Goal: Check status: Check status

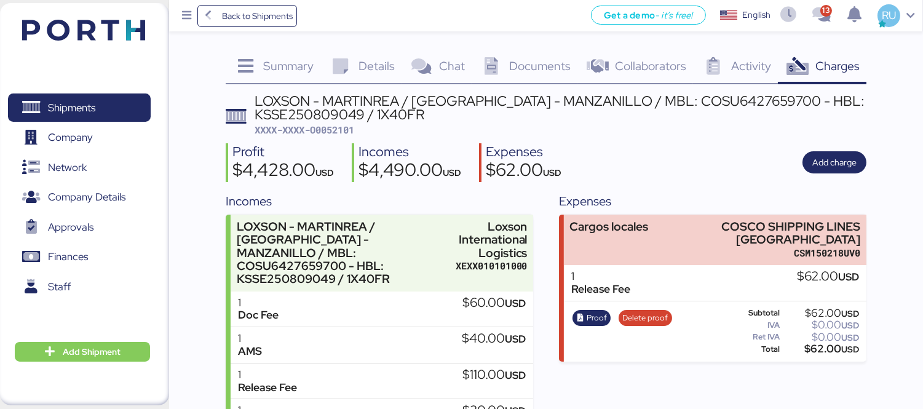
click at [84, 22] on img at bounding box center [83, 30] width 123 height 21
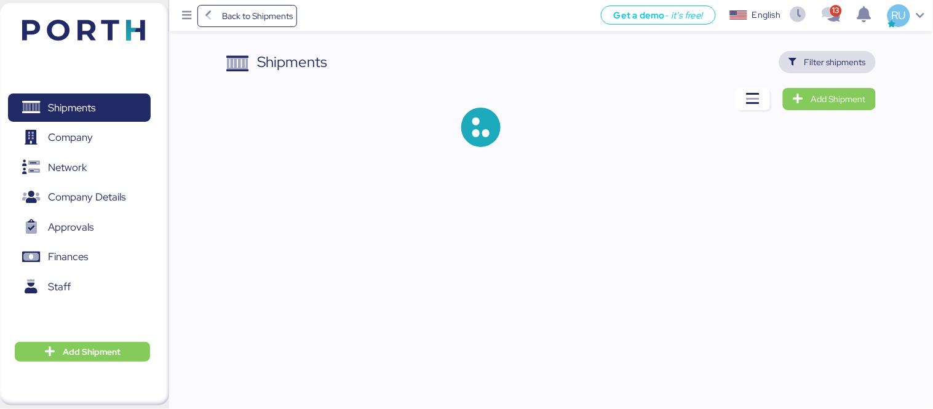
click at [804, 65] on span "Filter shipments" at bounding box center [827, 62] width 77 height 17
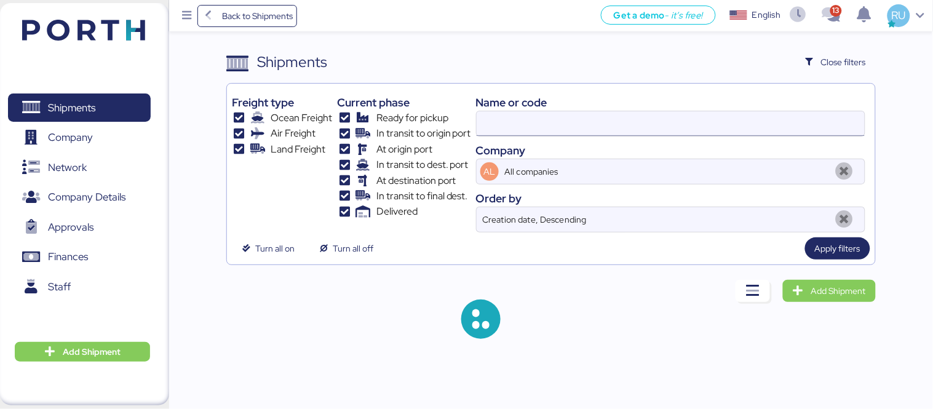
click at [637, 130] on input at bounding box center [671, 123] width 388 height 25
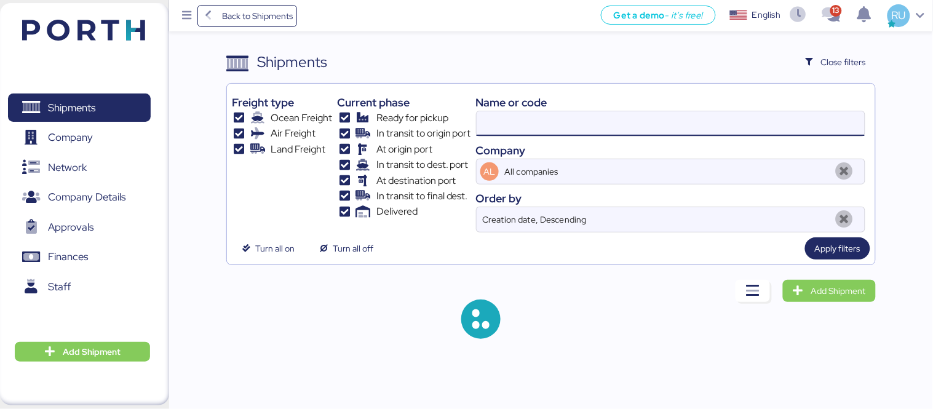
paste input "SAOF42322700"
type input "SAOF42322700"
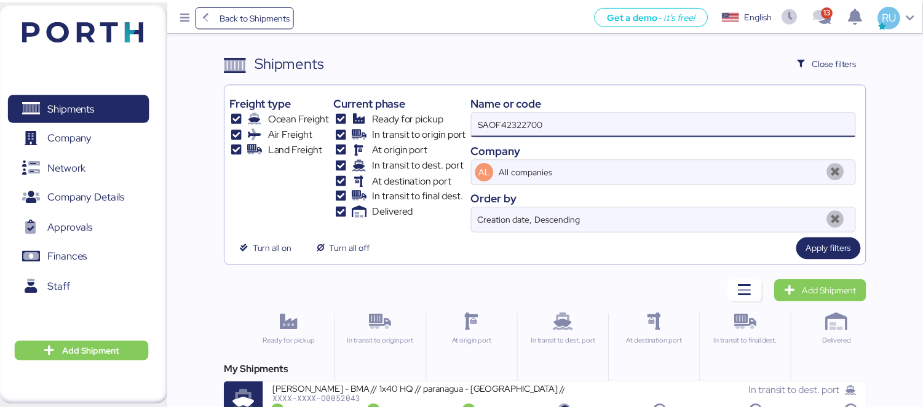
scroll to position [23, 0]
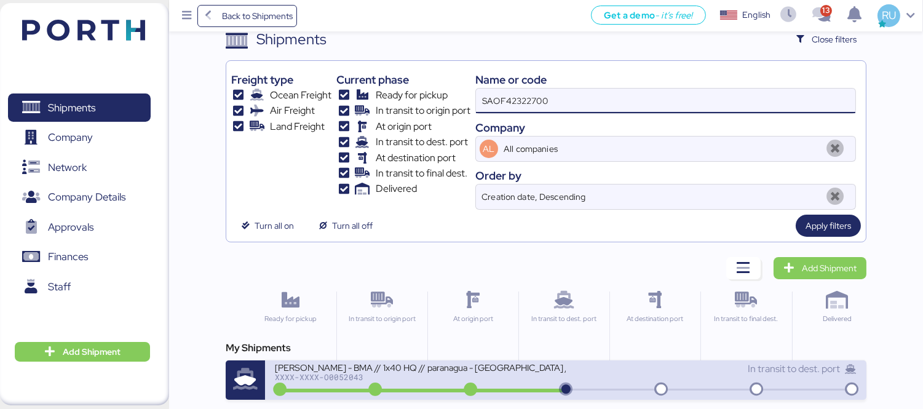
click at [601, 374] on div "In transit to dest. port" at bounding box center [711, 369] width 291 height 15
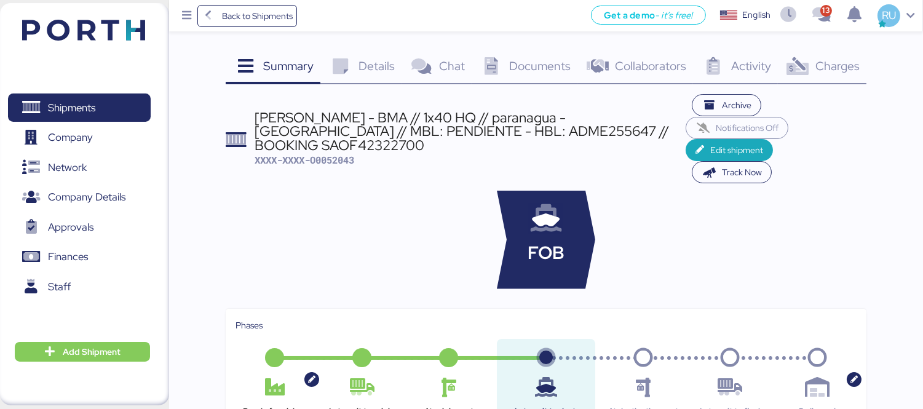
click at [808, 66] on icon at bounding box center [798, 67] width 26 height 18
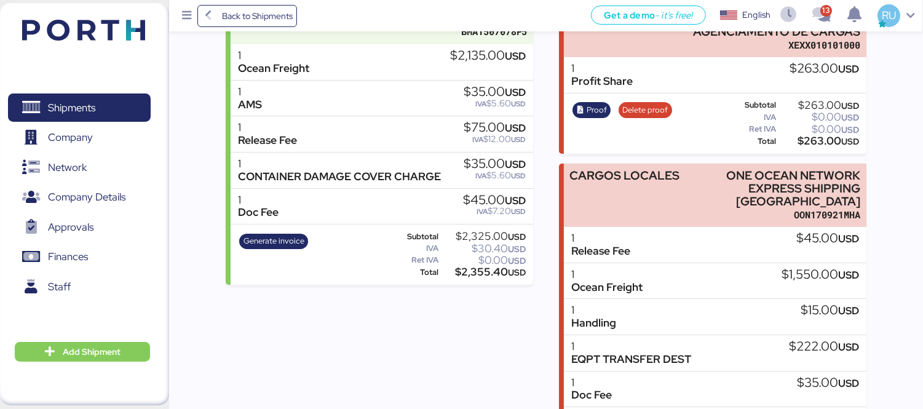
scroll to position [263, 0]
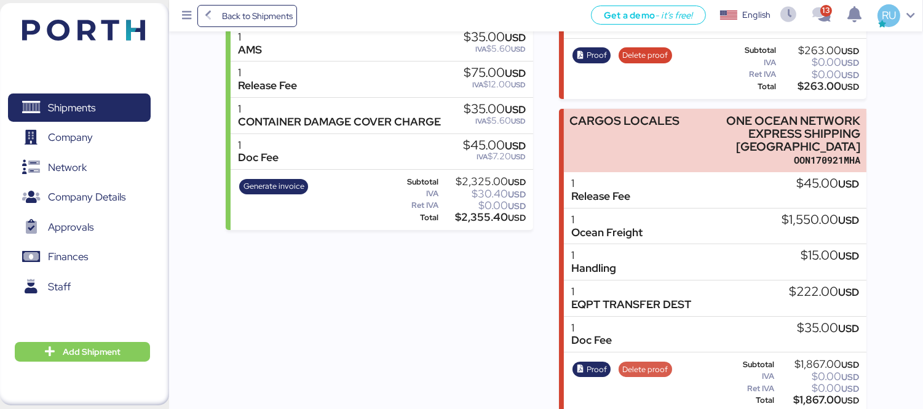
click at [643, 363] on span "Delete proof" at bounding box center [646, 370] width 46 height 14
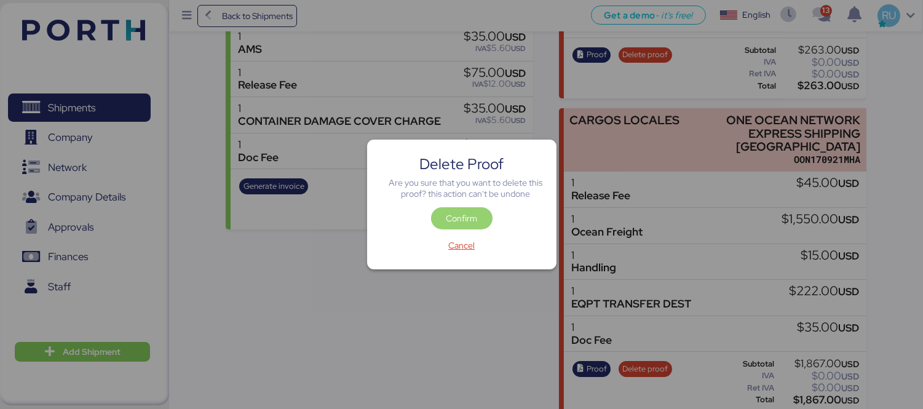
click at [456, 224] on span "Confirm" at bounding box center [461, 218] width 31 height 15
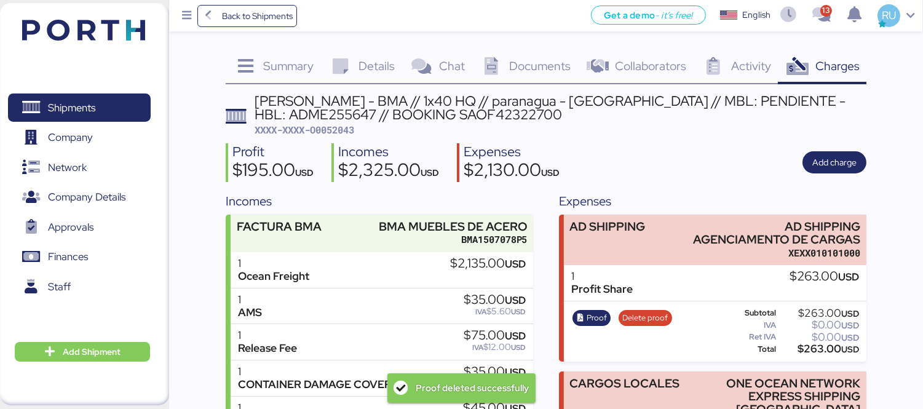
scroll to position [263, 0]
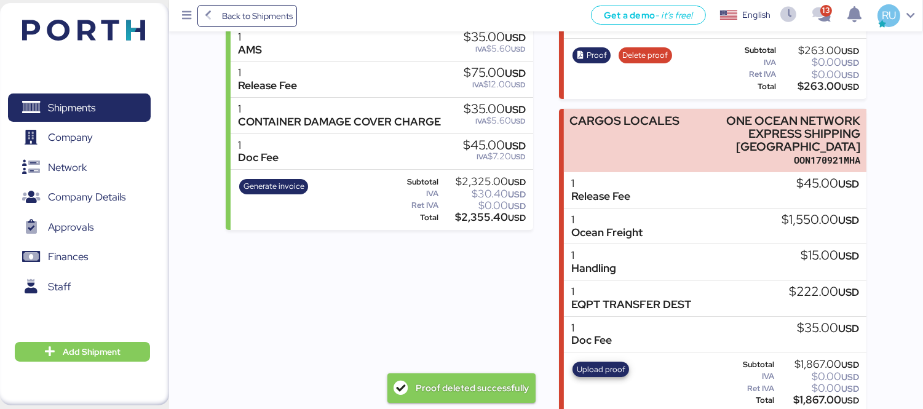
click at [591, 363] on span "Upload proof" at bounding box center [601, 370] width 49 height 14
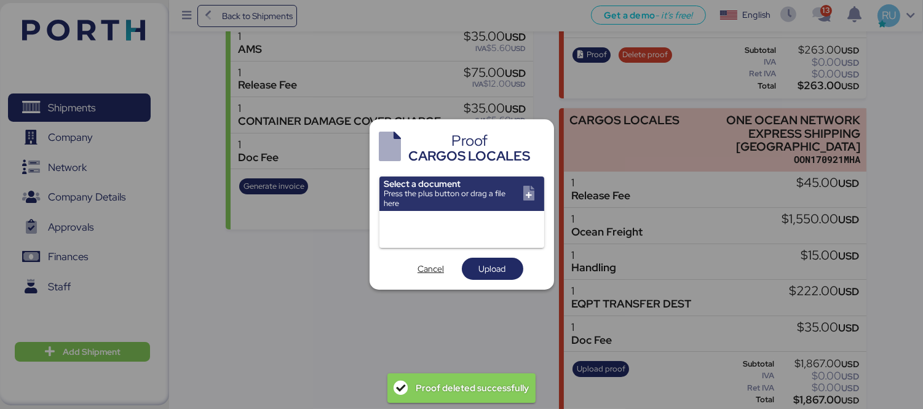
click at [517, 198] on input "file" at bounding box center [462, 194] width 165 height 34
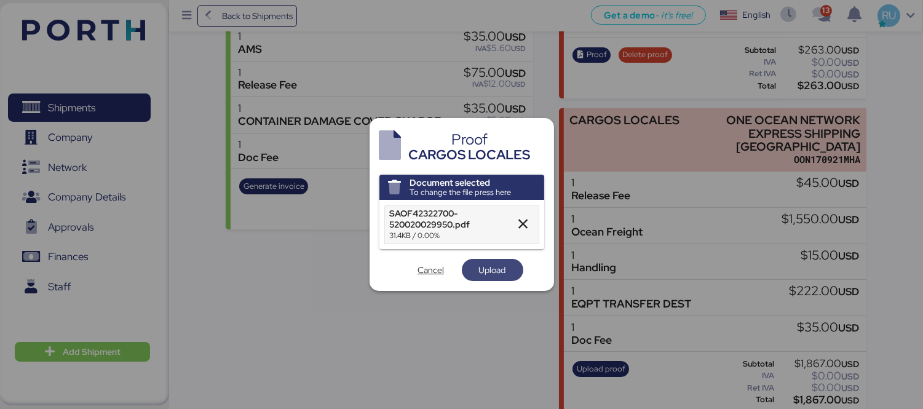
click at [500, 263] on span "Upload" at bounding box center [492, 270] width 27 height 15
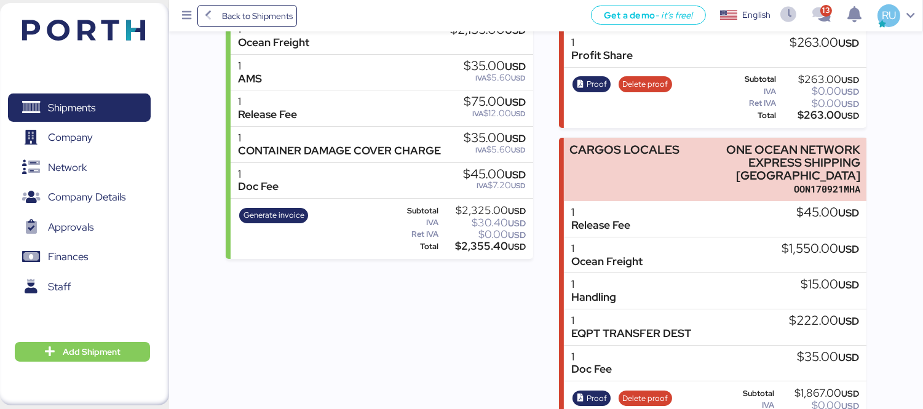
scroll to position [263, 0]
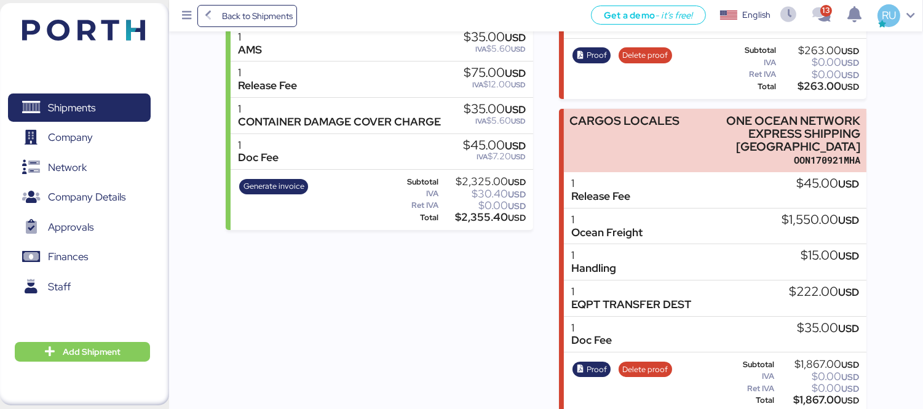
click at [94, 22] on img at bounding box center [83, 30] width 123 height 21
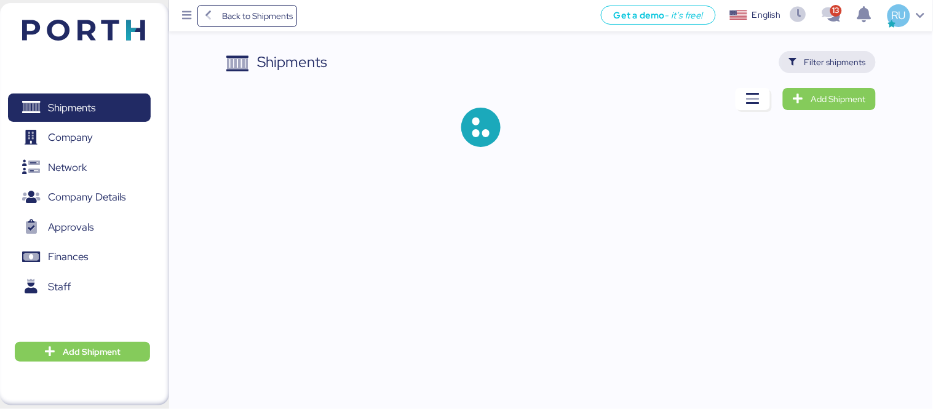
click at [817, 72] on span "Filter shipments" at bounding box center [827, 62] width 97 height 22
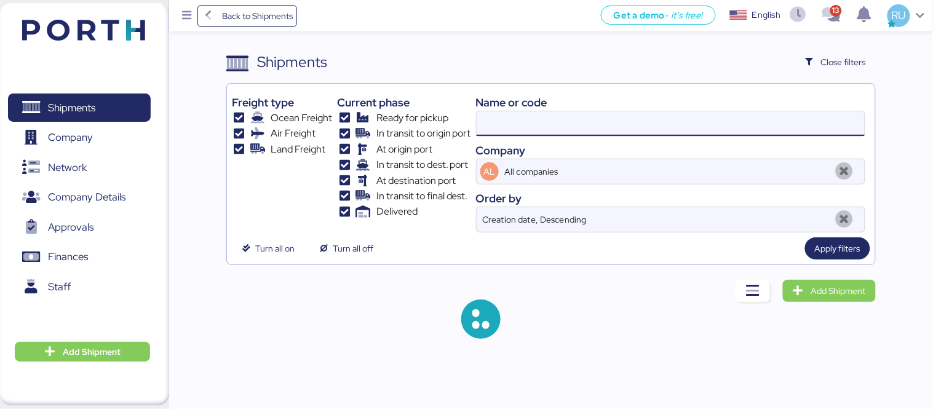
click at [655, 119] on input at bounding box center [671, 123] width 388 height 25
paste input "SAOF39721900"
type input "SAOF39721900"
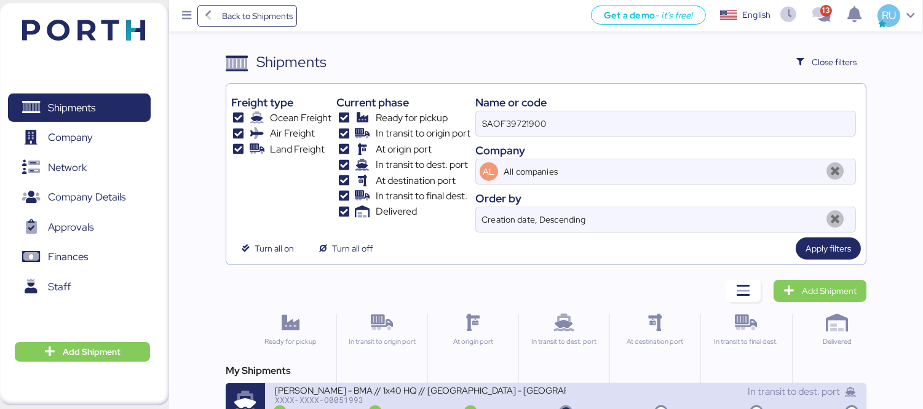
click at [494, 397] on div "XXXX-XXXX-O0051993" at bounding box center [420, 400] width 291 height 9
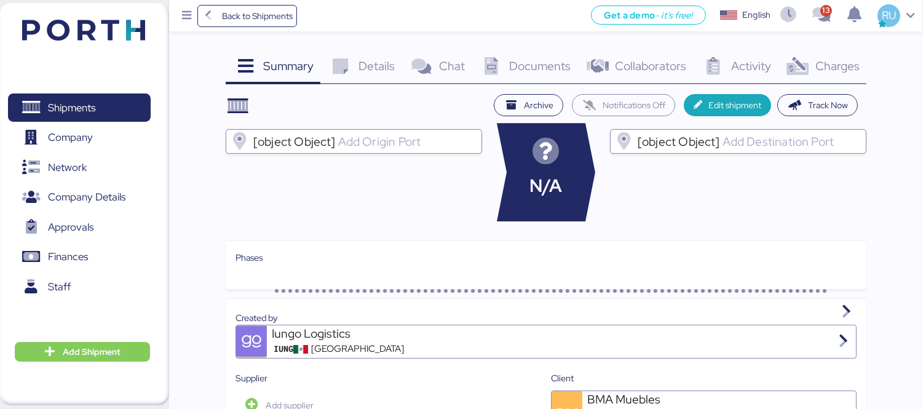
click at [832, 60] on span "Charges" at bounding box center [838, 66] width 44 height 16
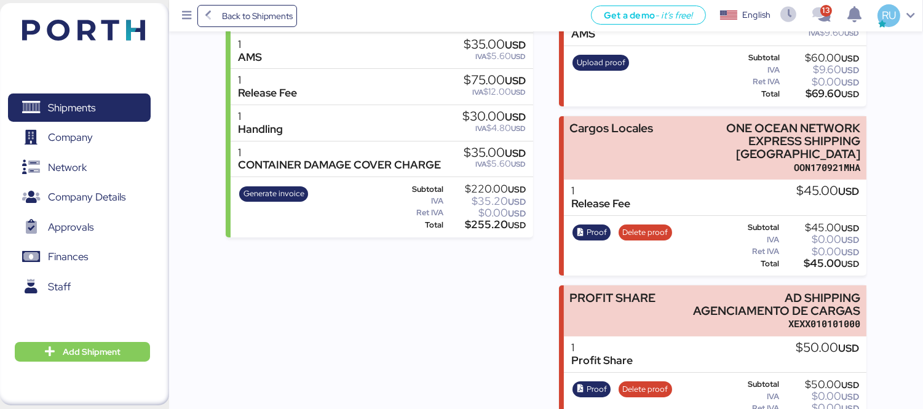
scroll to position [275, 0]
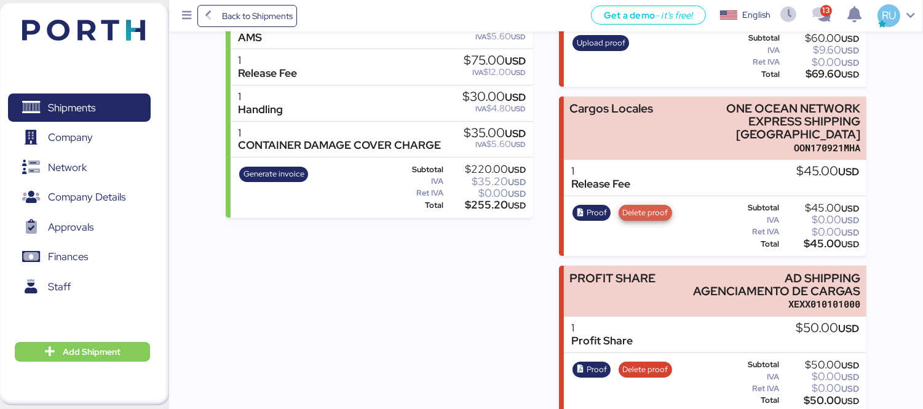
click at [638, 206] on span "Delete proof" at bounding box center [646, 213] width 46 height 14
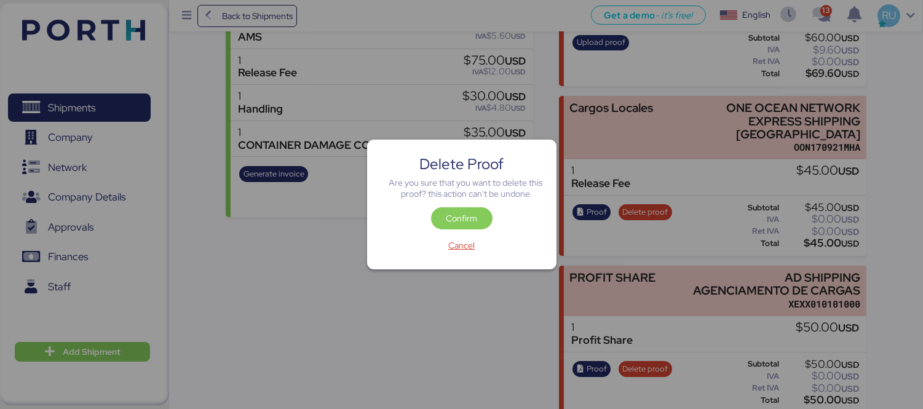
click at [488, 207] on div "Confirm" at bounding box center [462, 220] width 164 height 27
click at [476, 208] on span "Confirm" at bounding box center [462, 218] width 62 height 22
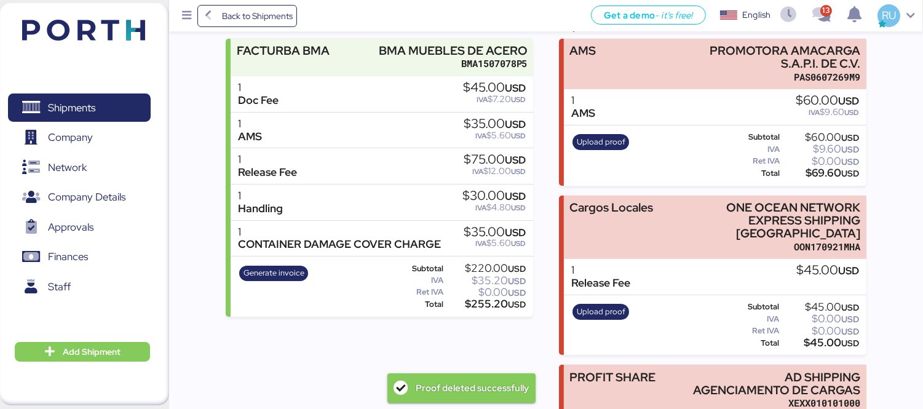
scroll to position [177, 0]
click at [605, 305] on div "Upload proof" at bounding box center [601, 325] width 65 height 50
click at [608, 305] on span "Upload proof" at bounding box center [601, 312] width 49 height 14
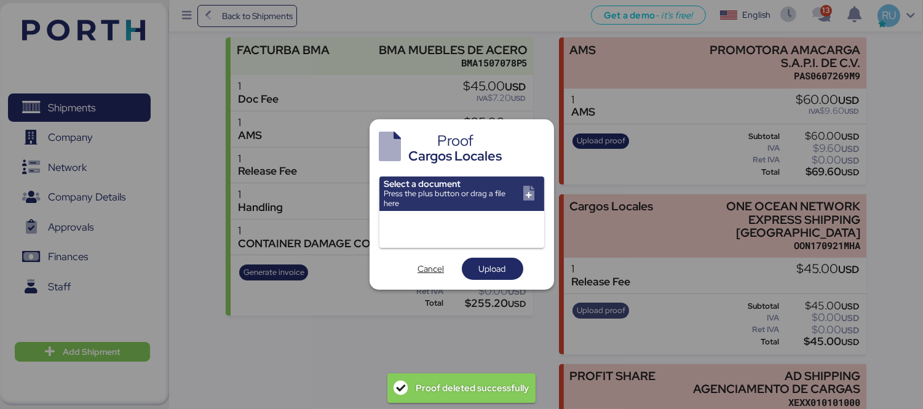
scroll to position [0, 0]
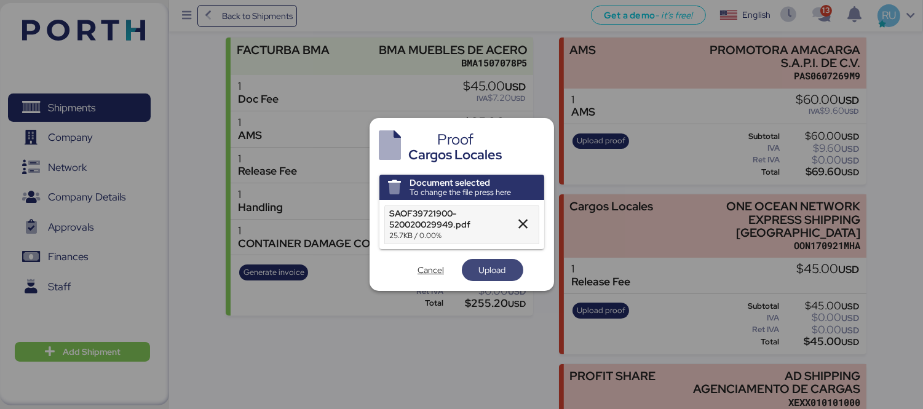
click at [511, 271] on span "Upload" at bounding box center [493, 269] width 42 height 17
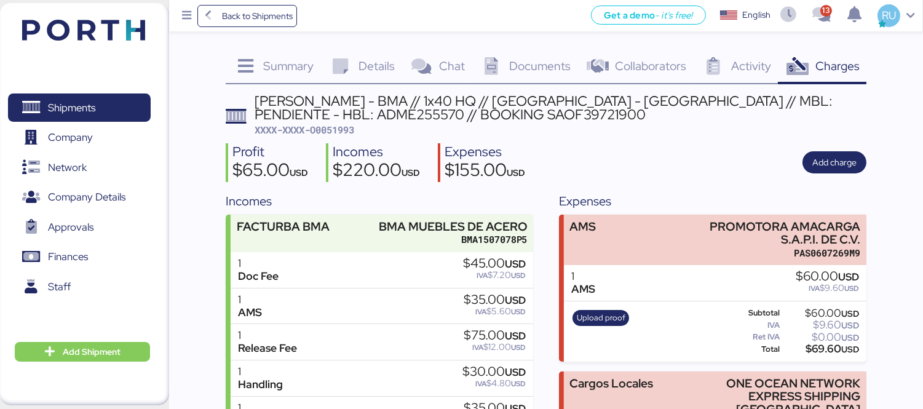
click at [95, 4] on div "Shipments 0 Company 0 Network 0 Company Details 0 Approvals 0 Finances 0 Staff …" at bounding box center [84, 204] width 169 height 402
click at [123, 31] on img at bounding box center [83, 30] width 123 height 21
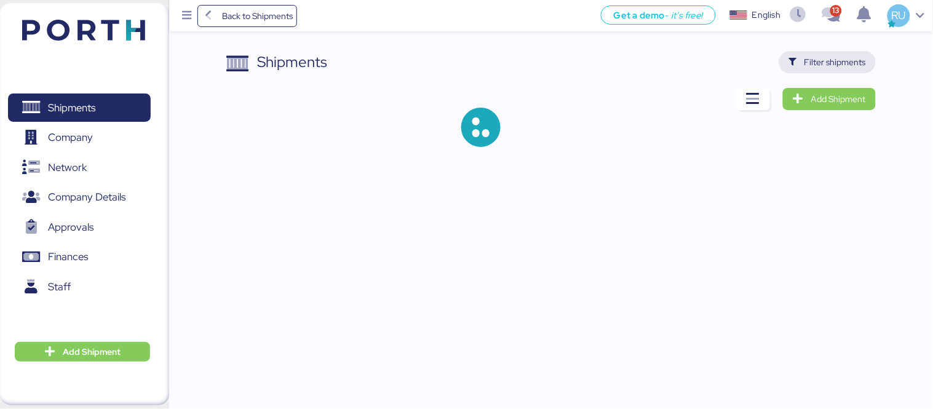
click at [812, 63] on span "Filter shipments" at bounding box center [836, 62] width 62 height 15
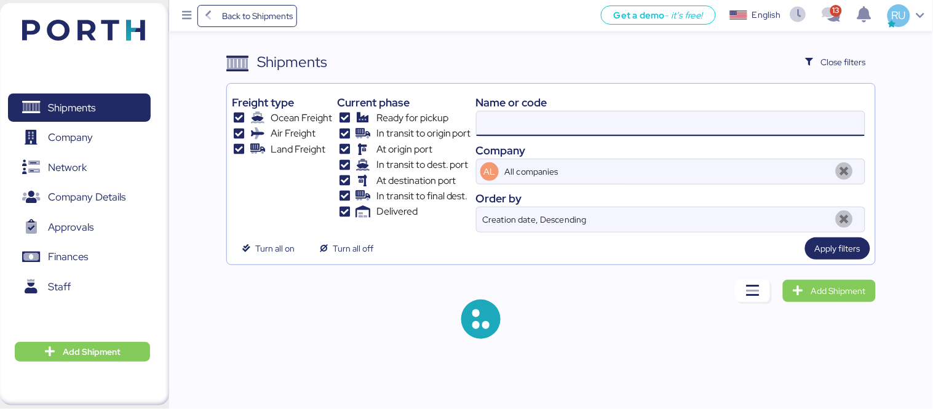
click at [576, 117] on input at bounding box center [671, 123] width 388 height 25
paste input "SAOF39716600"
type input "SAOF39716600"
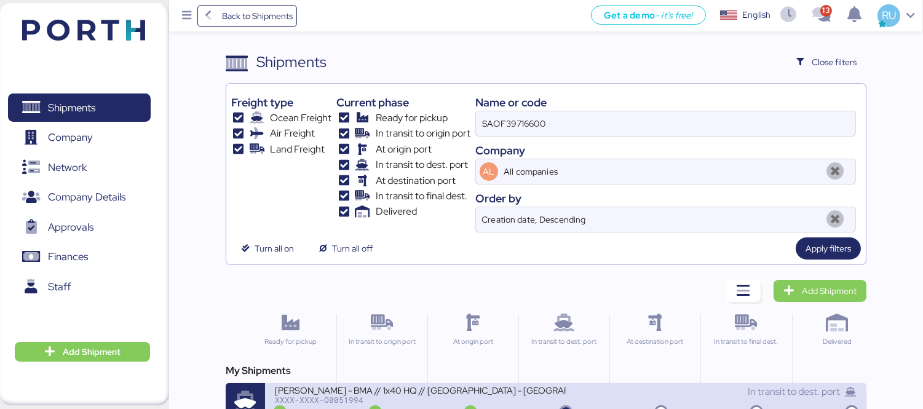
click at [556, 389] on div "[PERSON_NAME] - BMA // 1x40 HQ // [GEOGRAPHIC_DATA] - [GEOGRAPHIC_DATA] // MBL:…" at bounding box center [420, 389] width 291 height 10
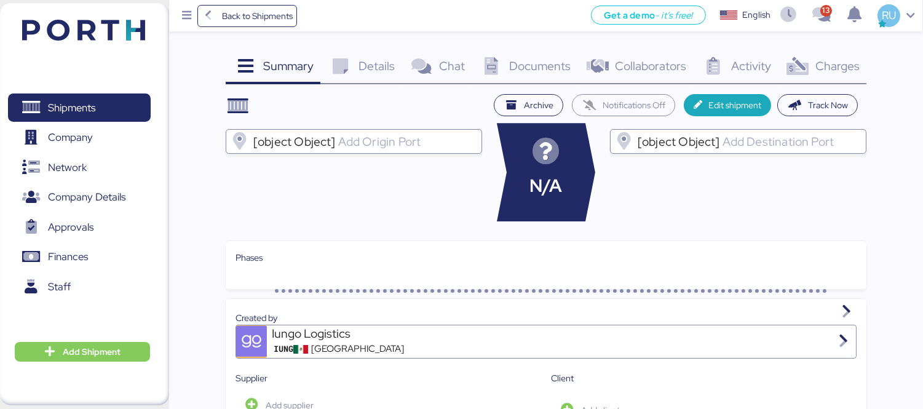
click at [826, 72] on span "Charges" at bounding box center [838, 66] width 44 height 16
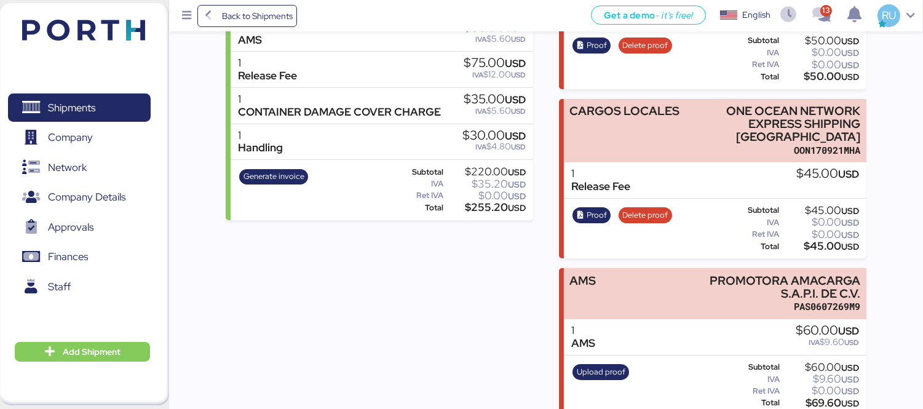
scroll to position [273, 0]
click at [634, 208] on span "Delete proof" at bounding box center [646, 215] width 46 height 14
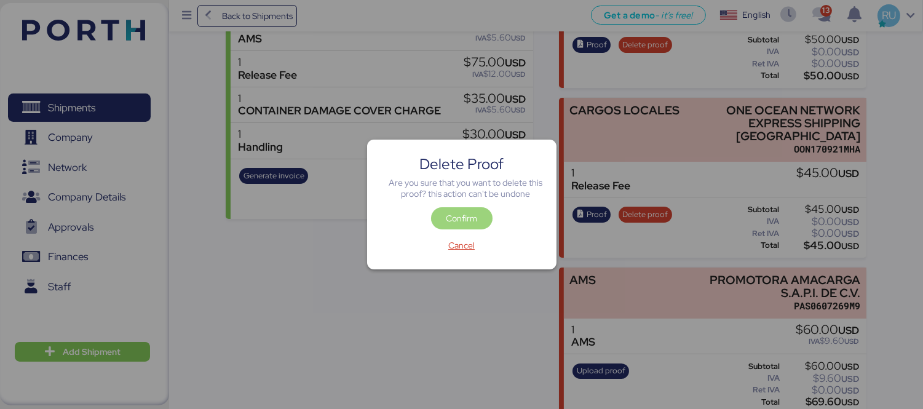
click at [462, 209] on span "Confirm" at bounding box center [462, 218] width 62 height 22
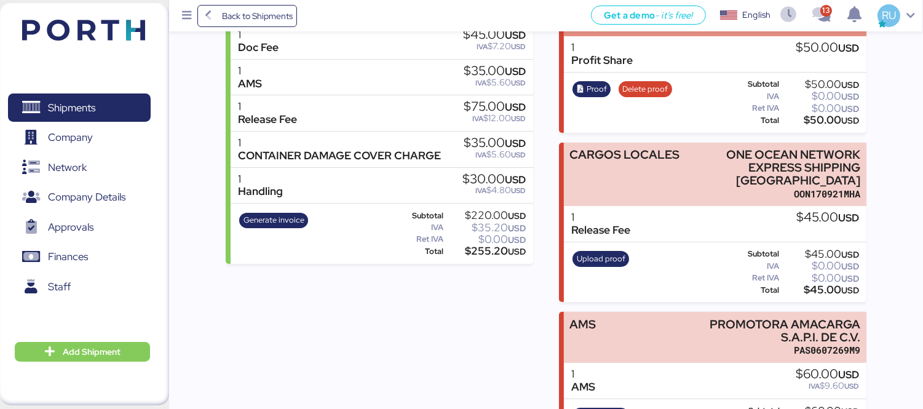
scroll to position [246, 0]
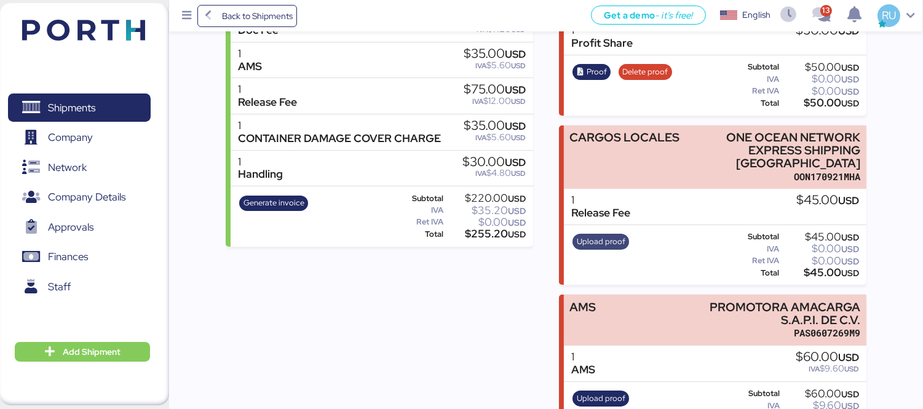
click at [596, 236] on span "Upload proof" at bounding box center [601, 242] width 57 height 16
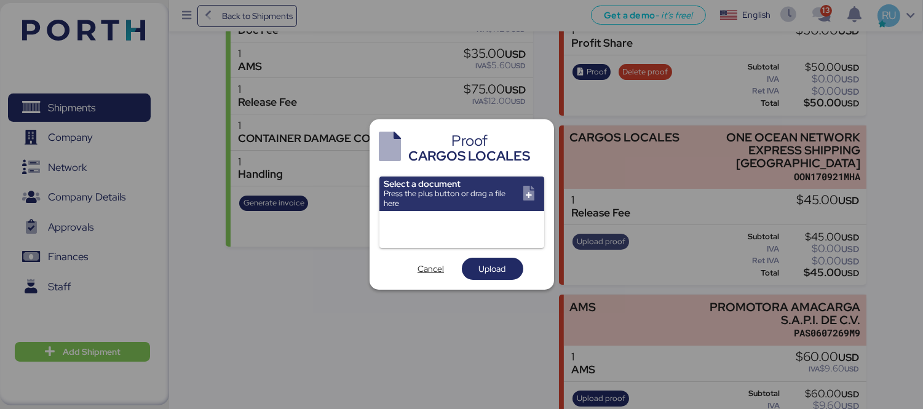
scroll to position [0, 0]
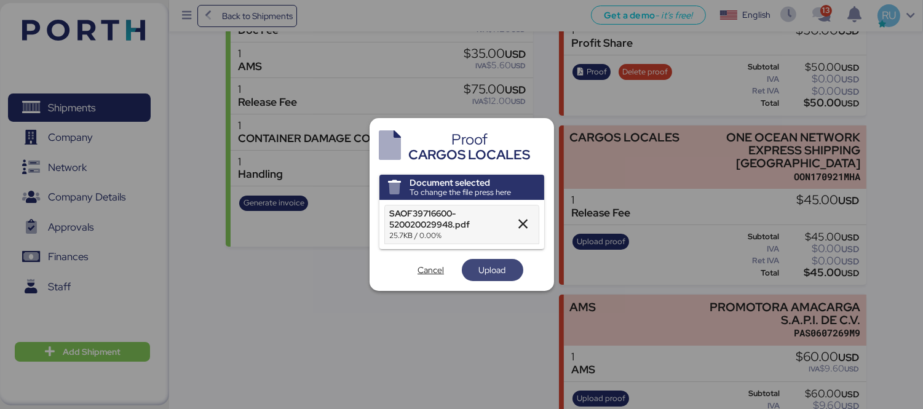
click at [495, 267] on span "Upload" at bounding box center [492, 270] width 27 height 15
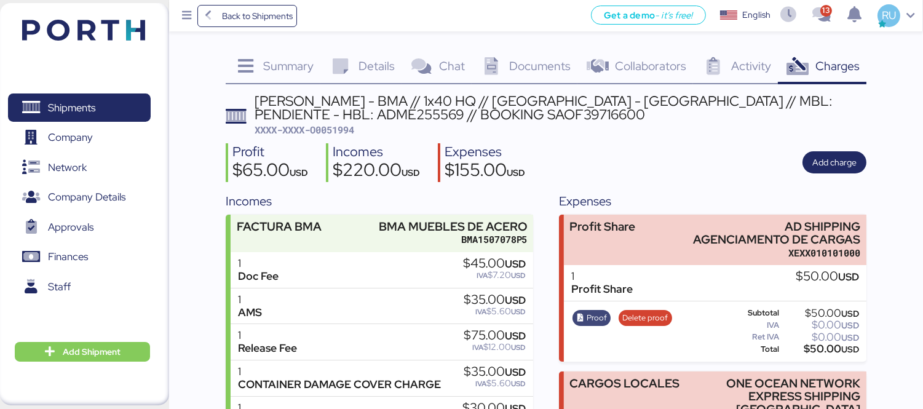
scroll to position [275, 0]
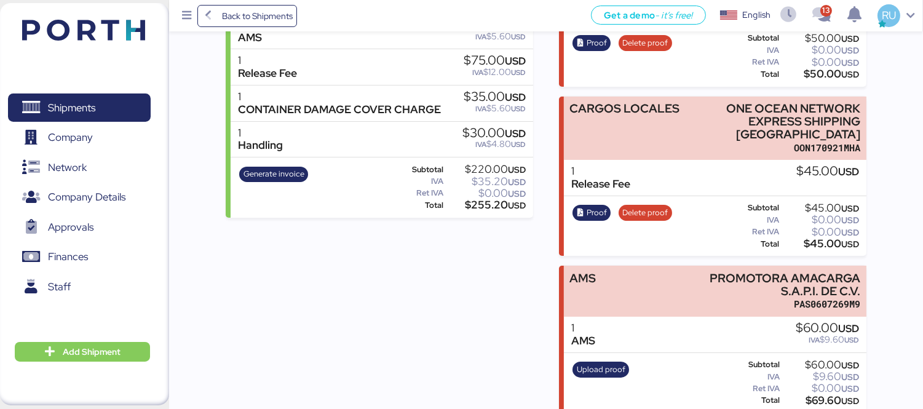
click at [146, 41] on div "Shipments 0 Company 0 Network 0 Company Details 0 Approvals 0 Finances 0 Staff …" at bounding box center [84, 204] width 169 height 402
click at [127, 33] on img at bounding box center [83, 30] width 123 height 21
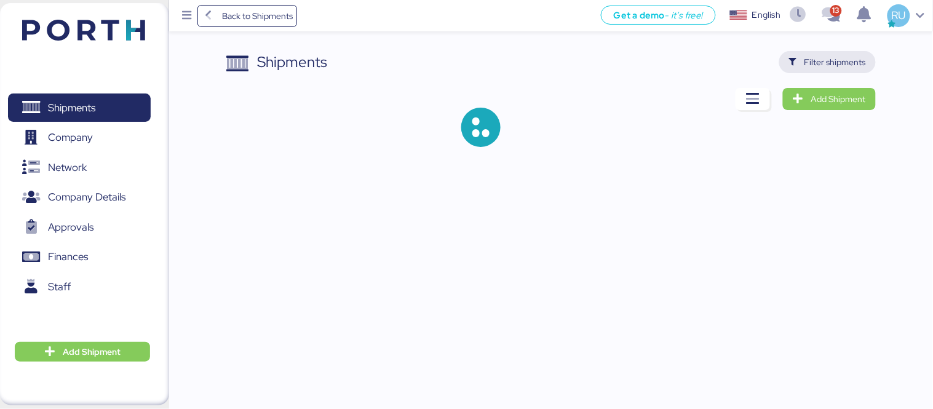
click at [810, 71] on span "Filter shipments" at bounding box center [827, 62] width 97 height 22
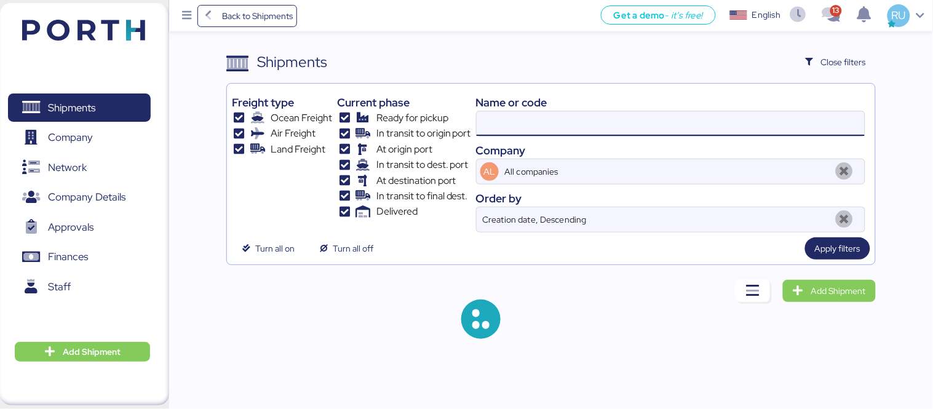
click at [661, 131] on input at bounding box center [671, 123] width 388 height 25
paste input "O0052015"
type input "O0052015"
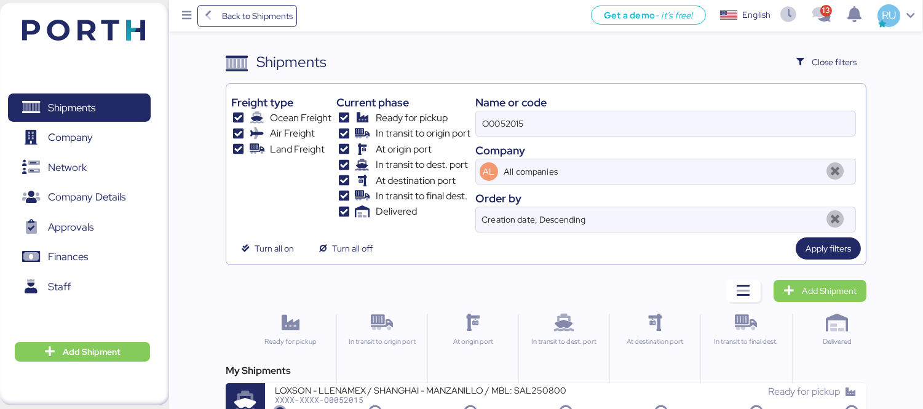
click at [500, 376] on div "My Shipments" at bounding box center [546, 371] width 641 height 15
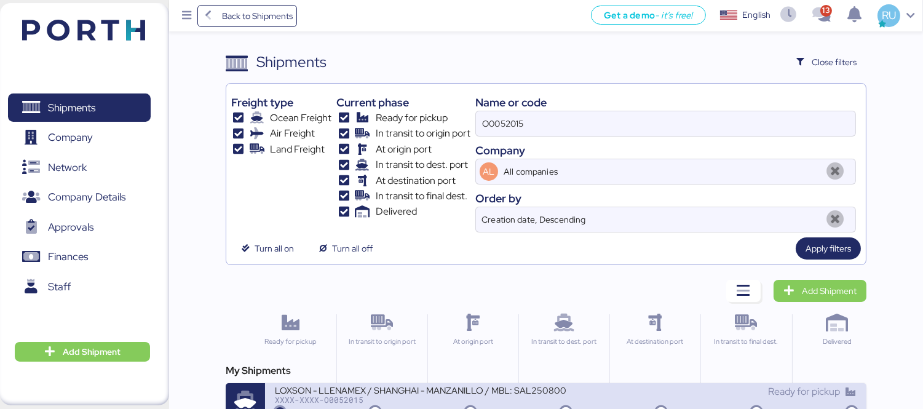
click at [511, 385] on div "LOXSON - LLENAMEX / SHANGHAI - MANZANILLO / MBL: SAL25080009 - HBL: KSSE2508020…" at bounding box center [420, 389] width 291 height 10
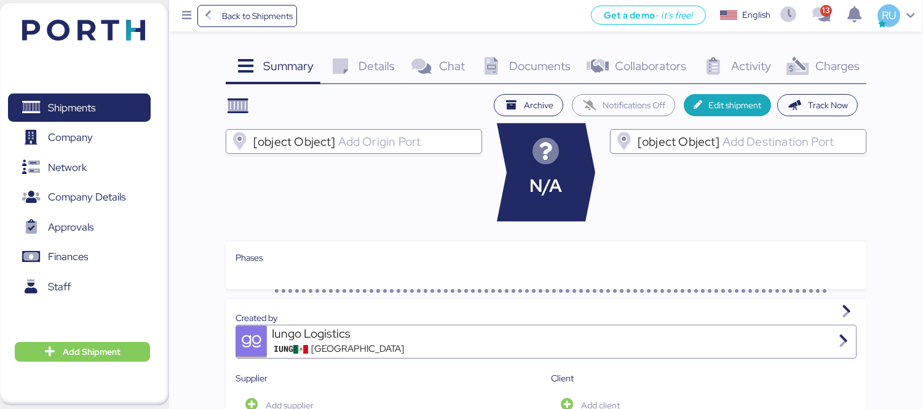
click at [810, 79] on div "Charges 0" at bounding box center [822, 67] width 89 height 33
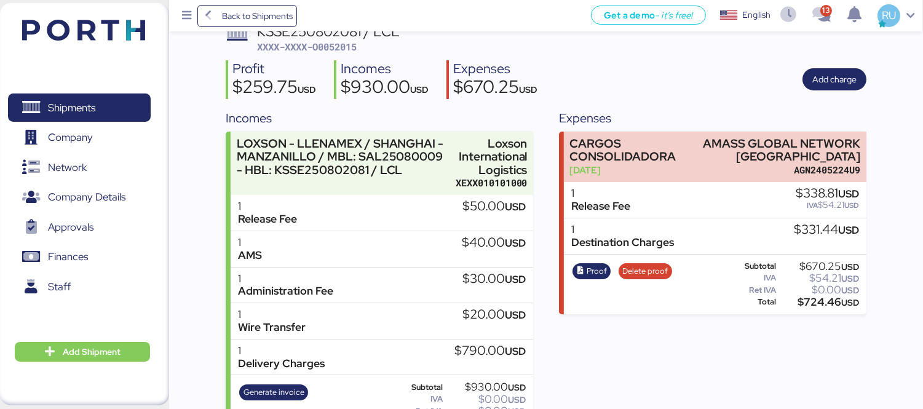
scroll to position [84, 0]
click at [591, 268] on span "Proof" at bounding box center [597, 271] width 20 height 14
click at [684, 372] on div "Expenses CARGOS CONSOLIDADORA [DATE] AMASS GLOBAL NETWORK [GEOGRAPHIC_DATA] AGN…" at bounding box center [713, 271] width 308 height 327
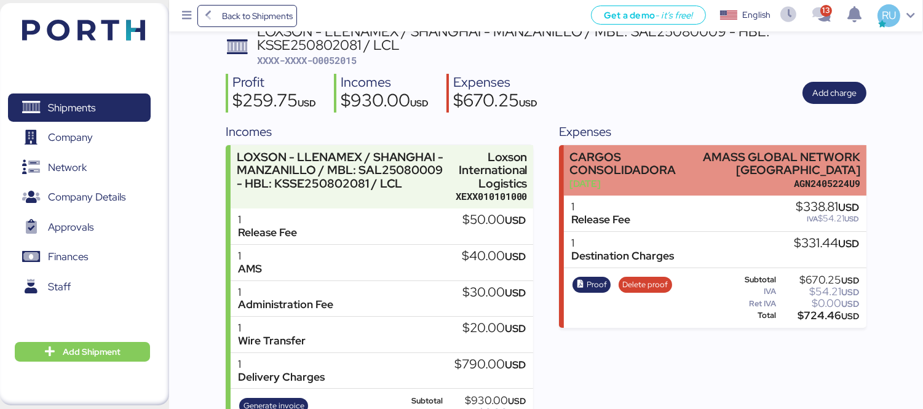
scroll to position [64, 0]
